Goal: Transaction & Acquisition: Purchase product/service

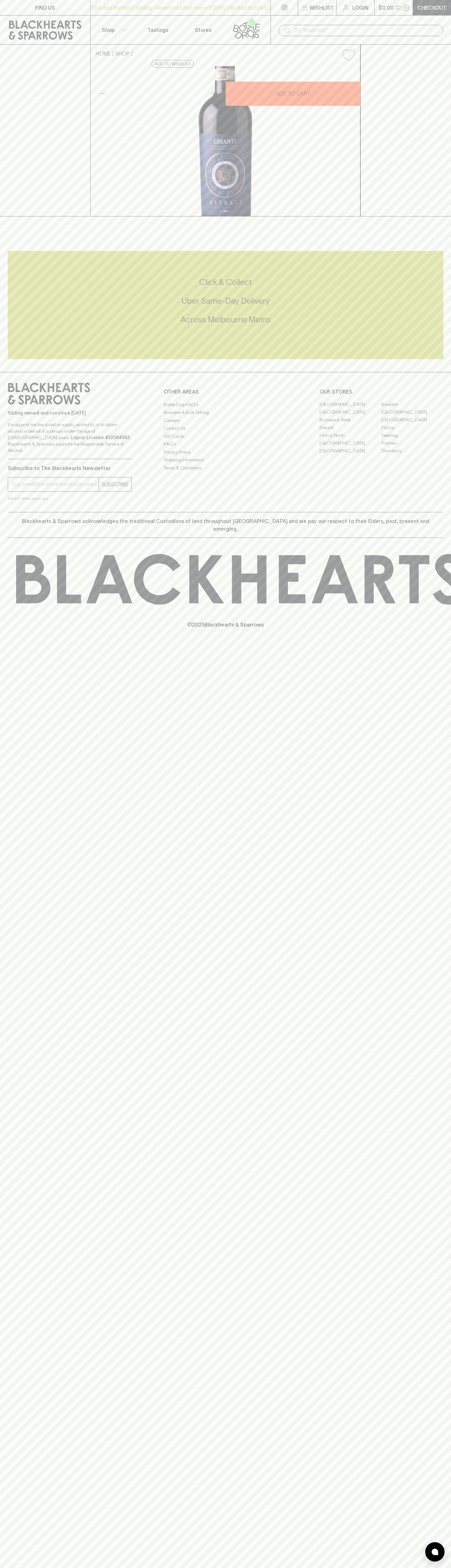
click at [39, 23] on icon at bounding box center [45, 30] width 81 height 20
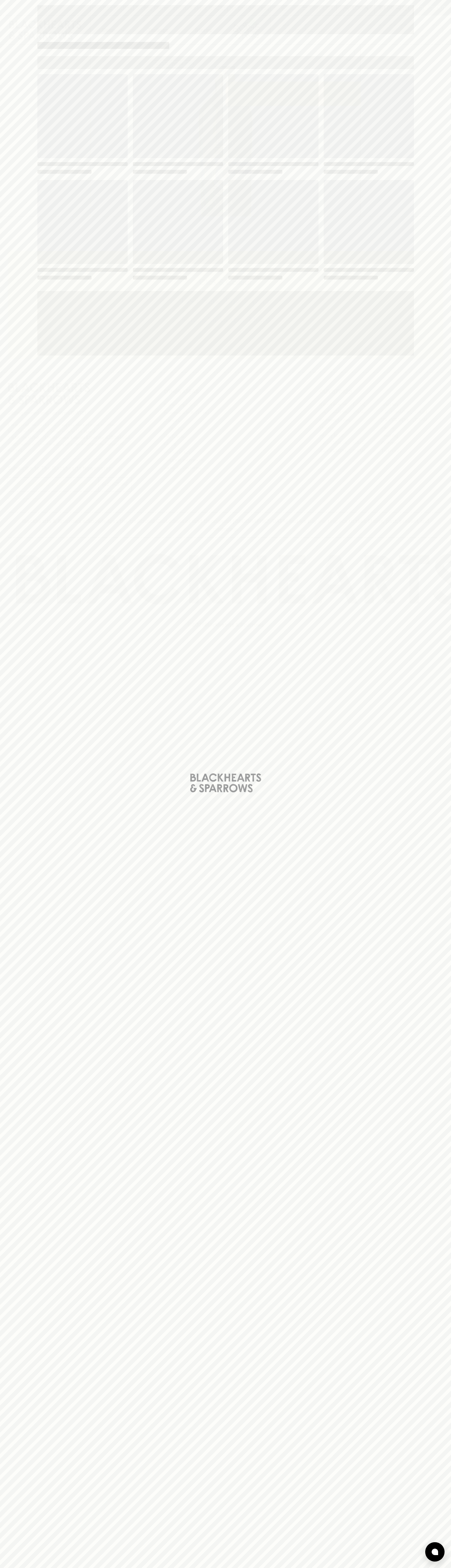
click at [447, 619] on div "Loading" at bounding box center [226, 784] width 451 height 1568
click at [443, 1568] on html "FIND US | No Bad Bottles | Sibling Owned and Run Since 2006 | No Bad Bottles | …" at bounding box center [226, 784] width 451 height 1568
click at [24, 165] on div "Loading" at bounding box center [226, 784] width 451 height 1568
